Goal: Obtain resource: Download file/media

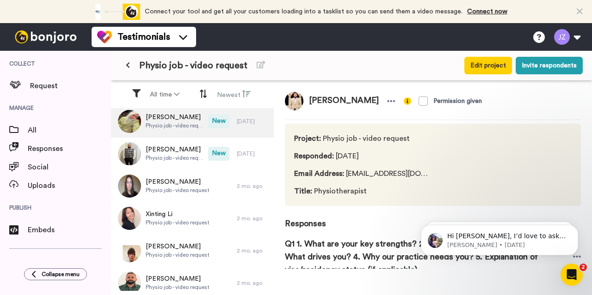
scroll to position [198, 0]
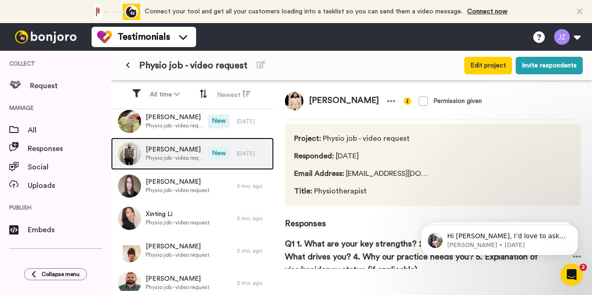
click at [166, 150] on span "[PERSON_NAME]" at bounding box center [175, 149] width 58 height 9
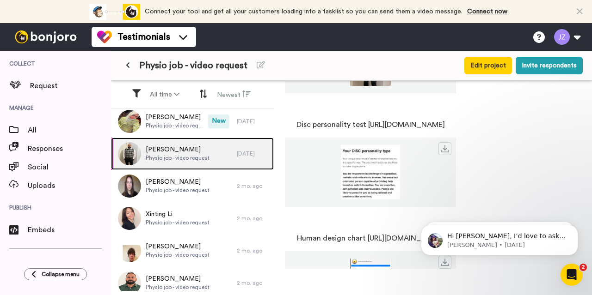
scroll to position [486, 0]
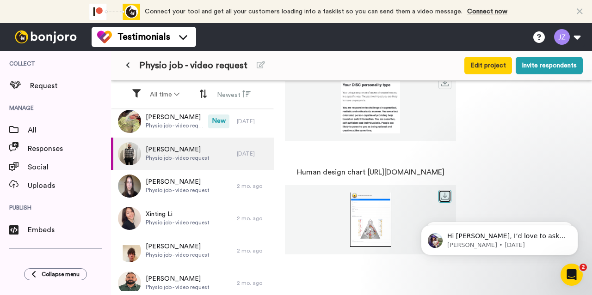
click at [451, 192] on link at bounding box center [444, 196] width 13 height 13
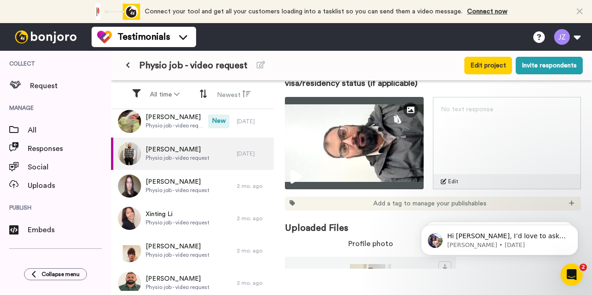
scroll to position [183, 0]
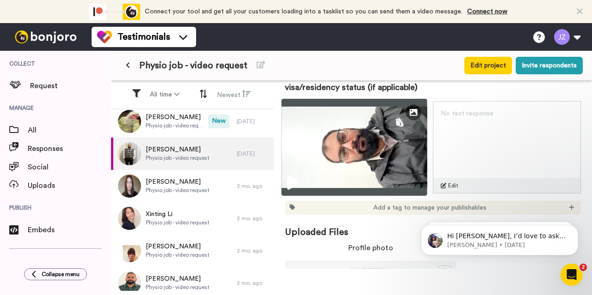
click at [299, 179] on icon at bounding box center [293, 183] width 12 height 15
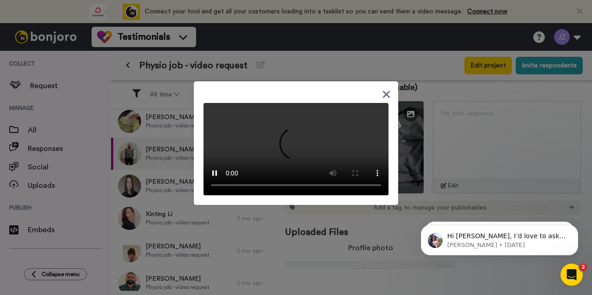
click at [383, 91] on icon at bounding box center [386, 94] width 7 height 7
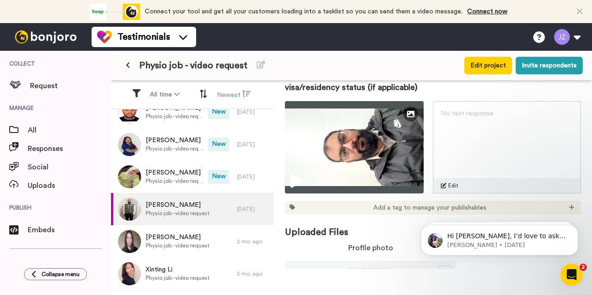
scroll to position [137, 0]
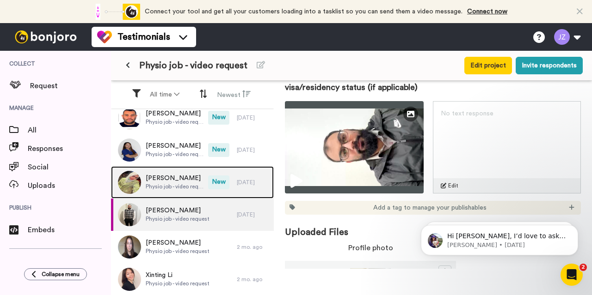
click at [187, 181] on span "[PERSON_NAME]" at bounding box center [175, 178] width 58 height 9
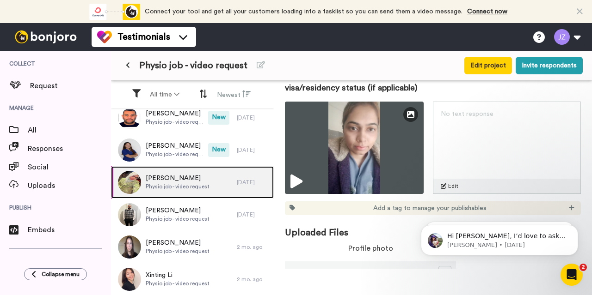
scroll to position [154, 0]
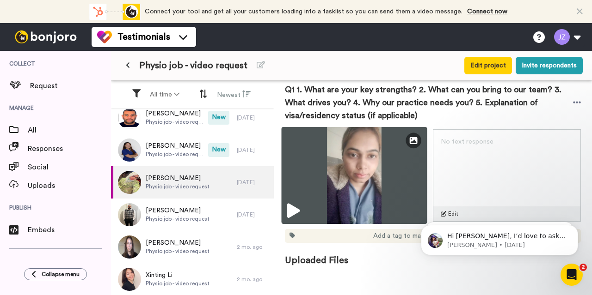
click at [297, 204] on icon at bounding box center [293, 211] width 12 height 15
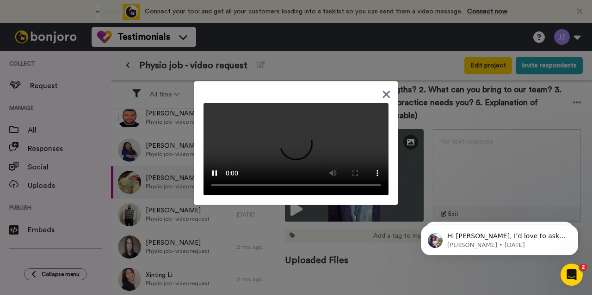
scroll to position [0, 0]
click at [383, 89] on icon at bounding box center [386, 95] width 9 height 12
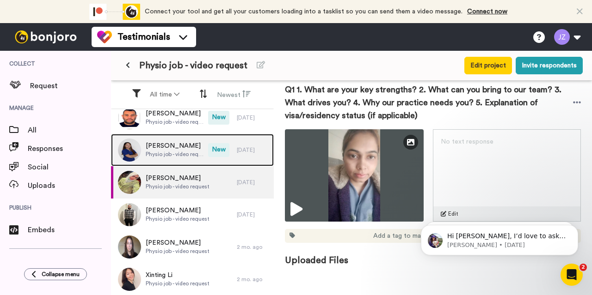
click at [176, 152] on span "Physio job - video request" at bounding box center [175, 154] width 58 height 7
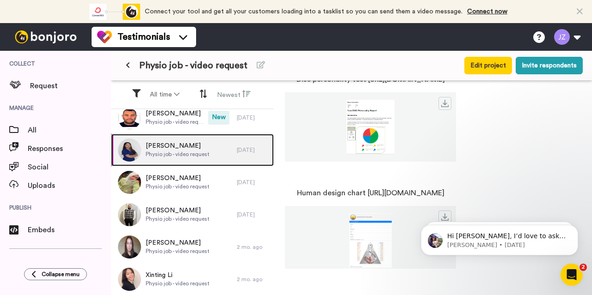
scroll to position [486, 0]
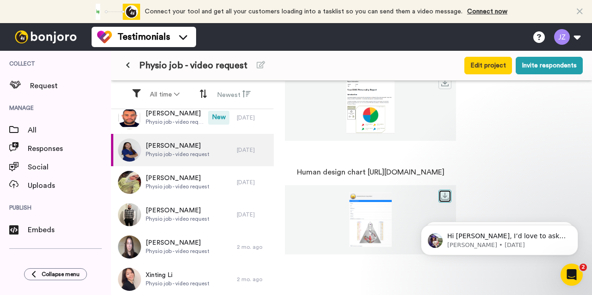
click at [451, 200] on link at bounding box center [444, 196] width 13 height 13
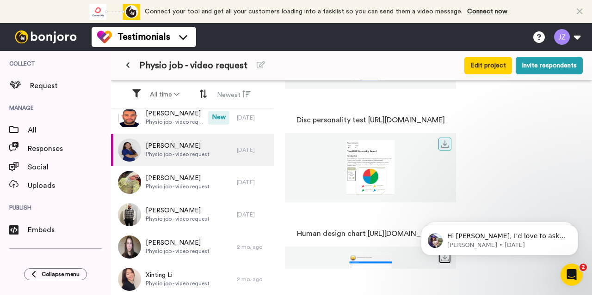
scroll to position [407, 0]
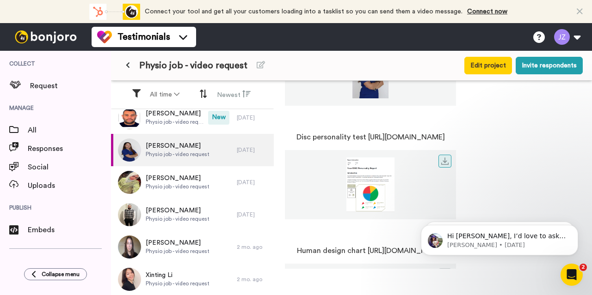
click at [426, 190] on img at bounding box center [370, 185] width 171 height 55
click at [449, 160] on icon at bounding box center [444, 161] width 7 height 7
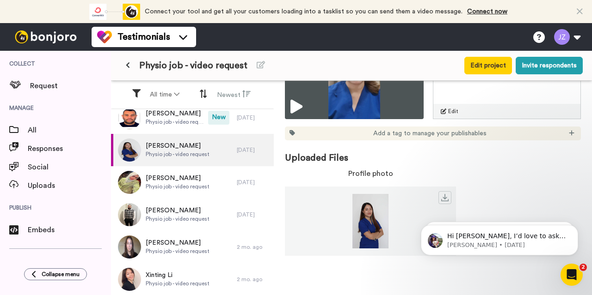
scroll to position [174, 0]
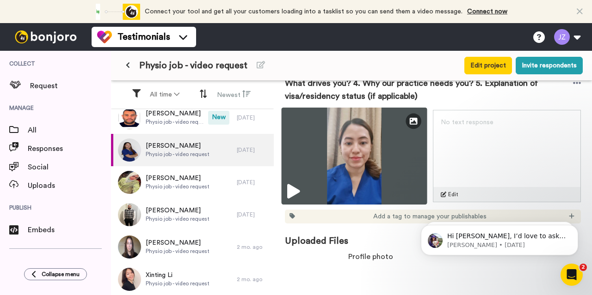
click at [307, 180] on img at bounding box center [355, 156] width 146 height 97
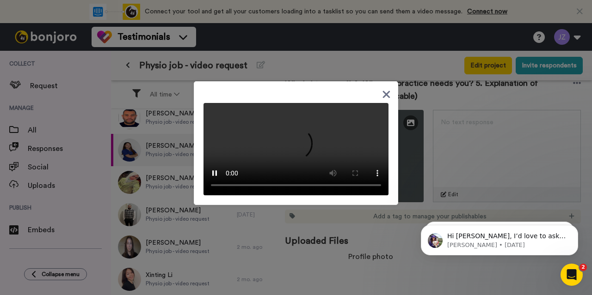
scroll to position [31, 0]
click at [316, 180] on video at bounding box center [295, 149] width 185 height 92
click at [311, 182] on video at bounding box center [295, 149] width 185 height 92
click at [342, 141] on video at bounding box center [295, 149] width 185 height 92
click at [330, 150] on video at bounding box center [295, 149] width 185 height 92
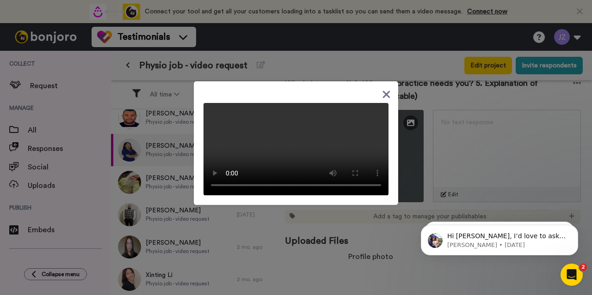
scroll to position [0, 0]
click at [383, 89] on icon at bounding box center [386, 95] width 9 height 12
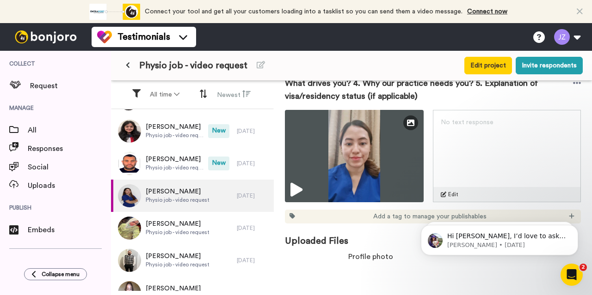
scroll to position [73, 0]
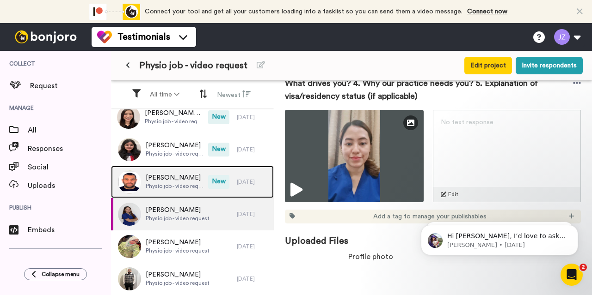
click at [180, 184] on span "Physio job - video request" at bounding box center [175, 186] width 58 height 7
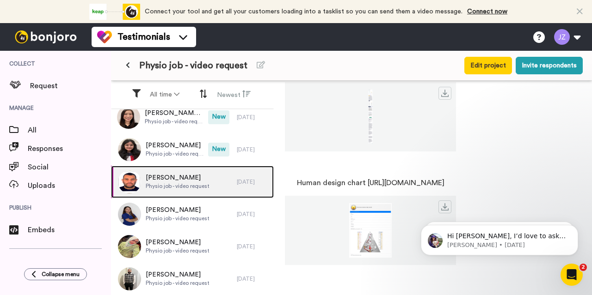
scroll to position [486, 0]
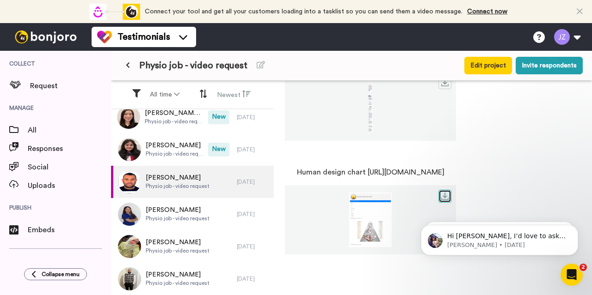
click at [449, 197] on icon at bounding box center [444, 196] width 7 height 7
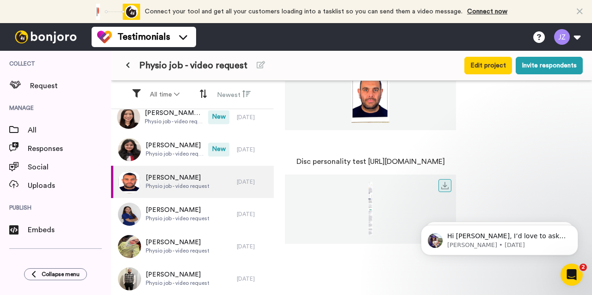
click at [429, 203] on img at bounding box center [370, 209] width 171 height 55
click at [451, 180] on link at bounding box center [444, 185] width 13 height 13
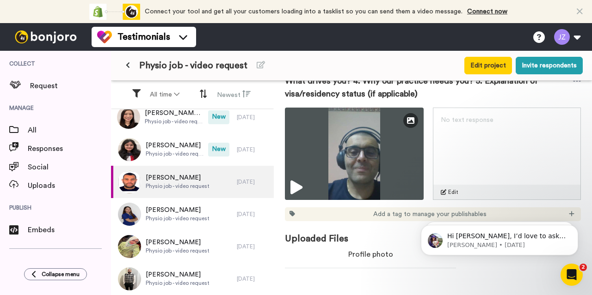
scroll to position [176, 0]
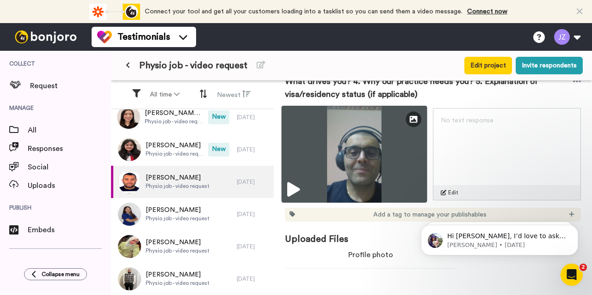
click at [297, 188] on icon at bounding box center [293, 190] width 12 height 15
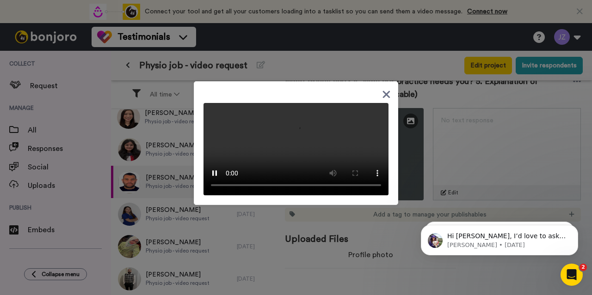
scroll to position [51, 0]
click at [446, 77] on div at bounding box center [296, 147] width 592 height 295
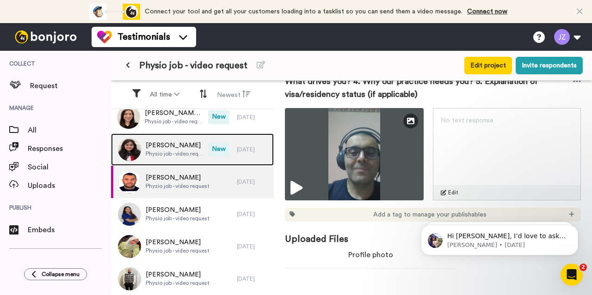
click at [166, 147] on span "[PERSON_NAME]" at bounding box center [175, 145] width 58 height 9
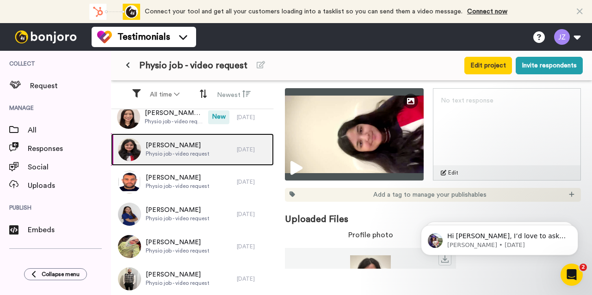
scroll to position [166, 0]
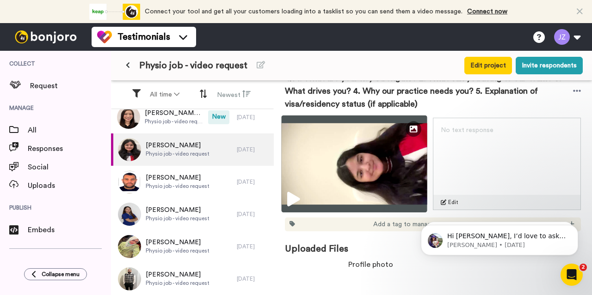
click at [298, 192] on icon at bounding box center [293, 199] width 12 height 15
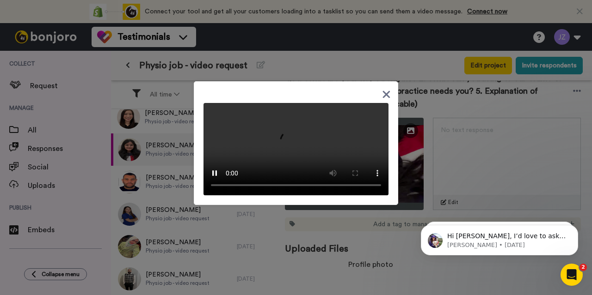
click at [305, 147] on video at bounding box center [295, 149] width 185 height 92
click at [453, 138] on div at bounding box center [296, 147] width 592 height 295
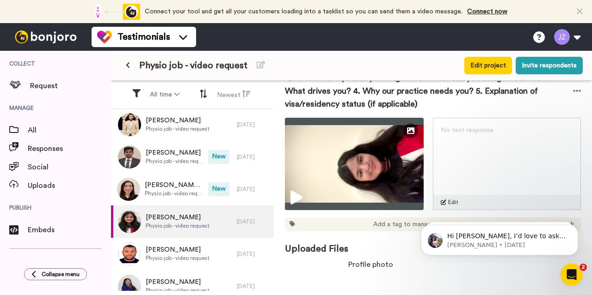
scroll to position [0, 0]
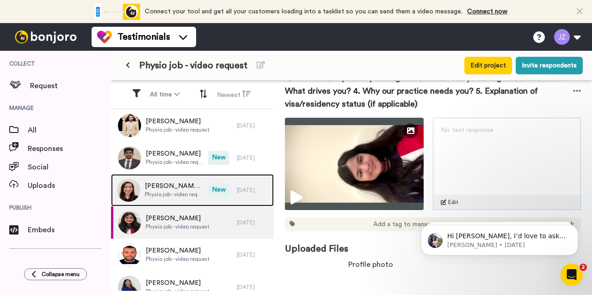
click at [171, 187] on span "[PERSON_NAME] [PERSON_NAME]" at bounding box center [174, 186] width 59 height 9
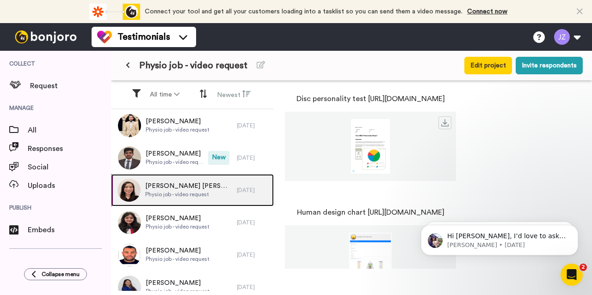
scroll to position [486, 0]
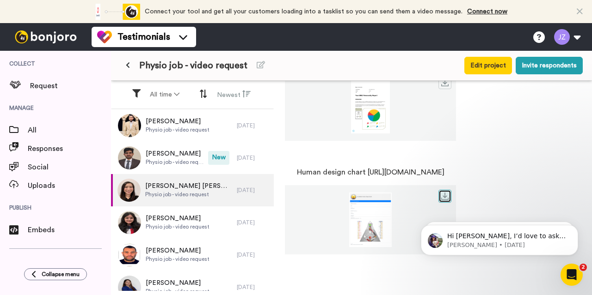
click at [449, 193] on icon at bounding box center [444, 196] width 7 height 7
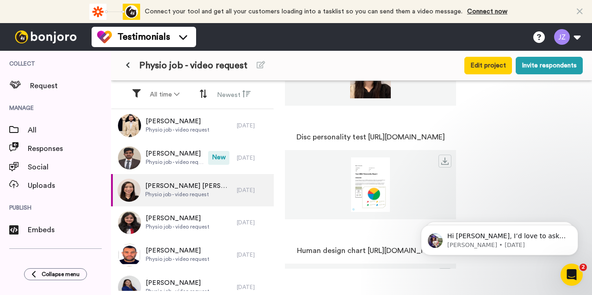
scroll to position [402, 0]
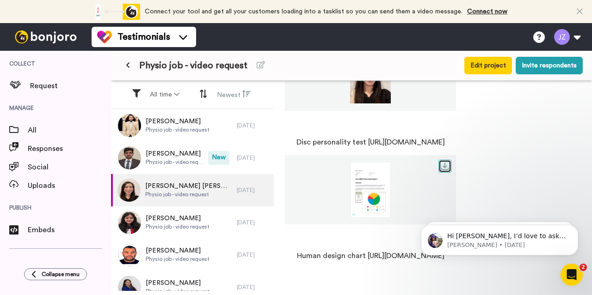
click at [449, 168] on icon at bounding box center [444, 166] width 7 height 7
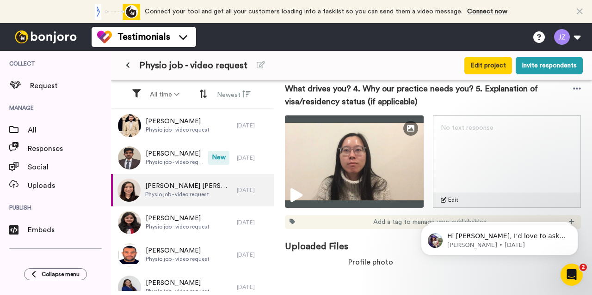
scroll to position [163, 0]
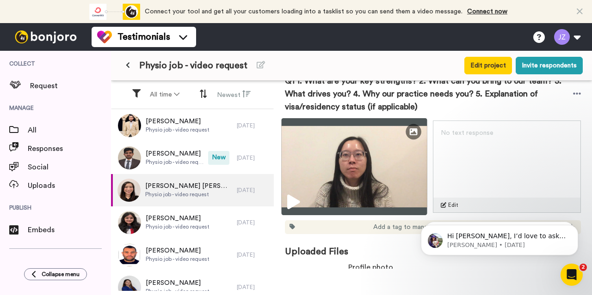
click at [294, 200] on icon at bounding box center [293, 202] width 12 height 15
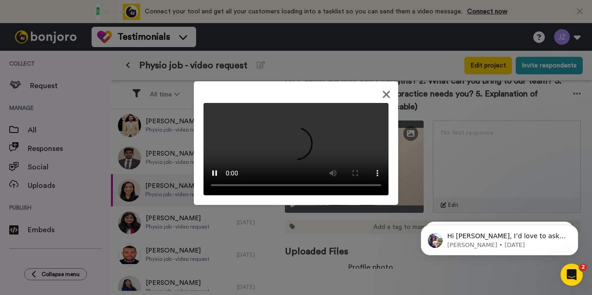
click at [384, 89] on icon at bounding box center [386, 95] width 9 height 12
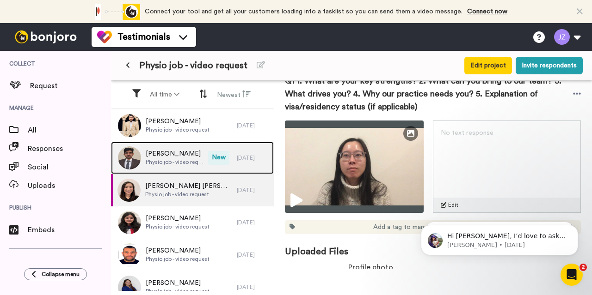
click at [171, 159] on span "Physio job - video request" at bounding box center [175, 162] width 58 height 7
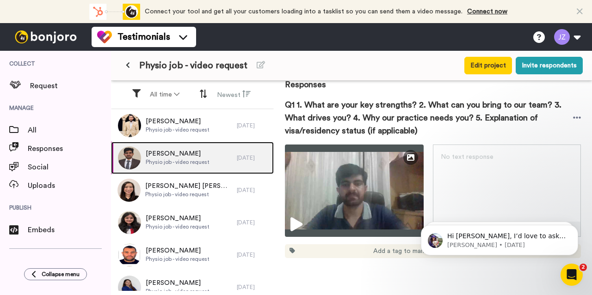
scroll to position [139, 0]
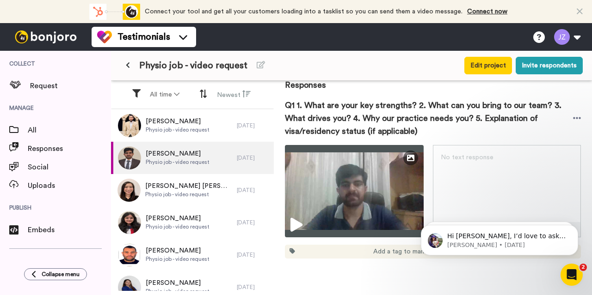
click at [393, 205] on img at bounding box center [354, 191] width 139 height 92
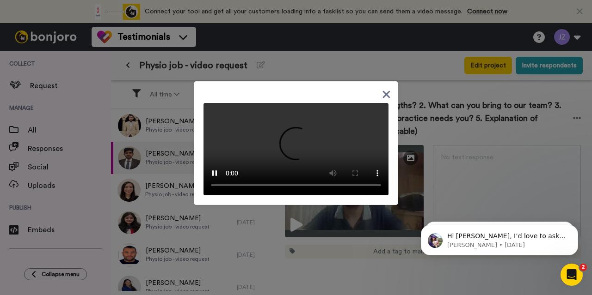
click at [383, 92] on icon at bounding box center [386, 95] width 9 height 12
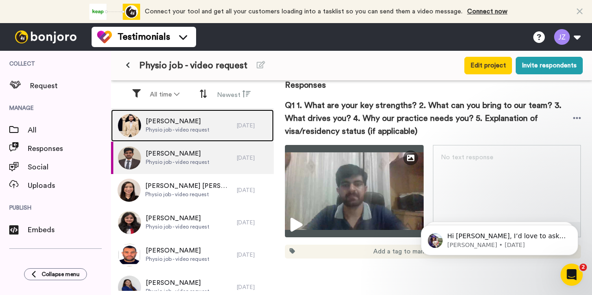
click at [190, 130] on span "Physio job - video request" at bounding box center [178, 129] width 64 height 7
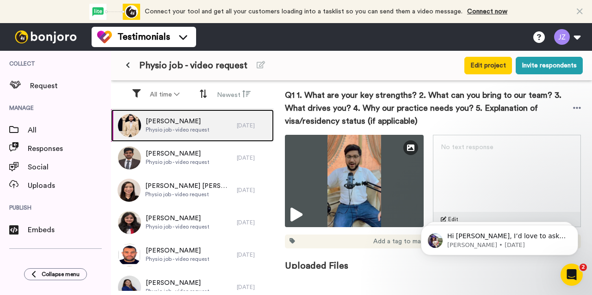
scroll to position [147, 0]
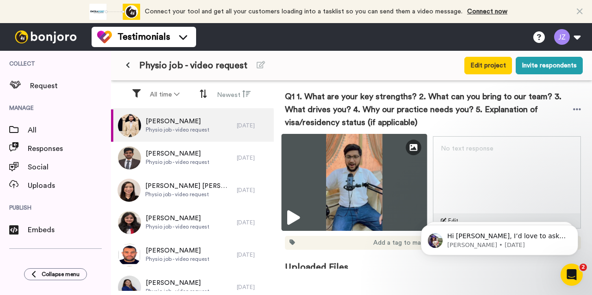
click at [295, 212] on icon at bounding box center [293, 218] width 12 height 15
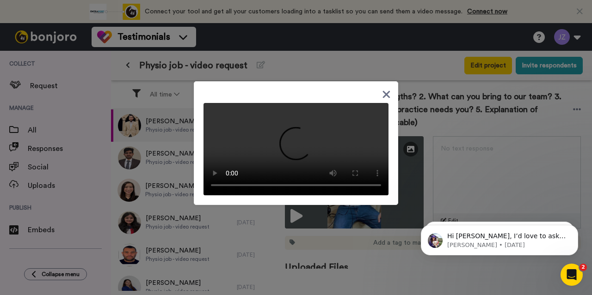
click at [383, 91] on icon at bounding box center [386, 94] width 7 height 7
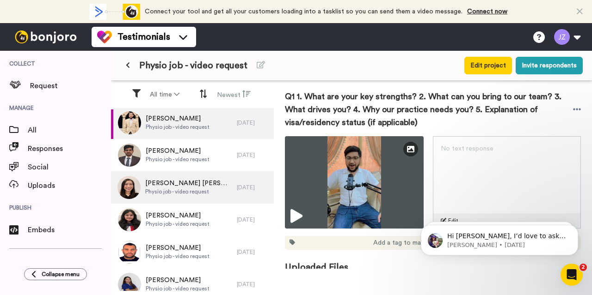
scroll to position [0, 0]
